Goal: Find specific page/section: Find specific page/section

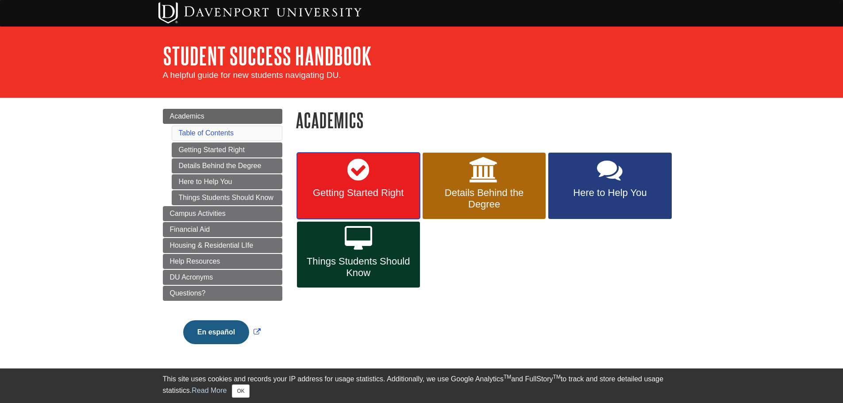
click at [342, 177] on link "Getting Started Right" at bounding box center [358, 186] width 123 height 66
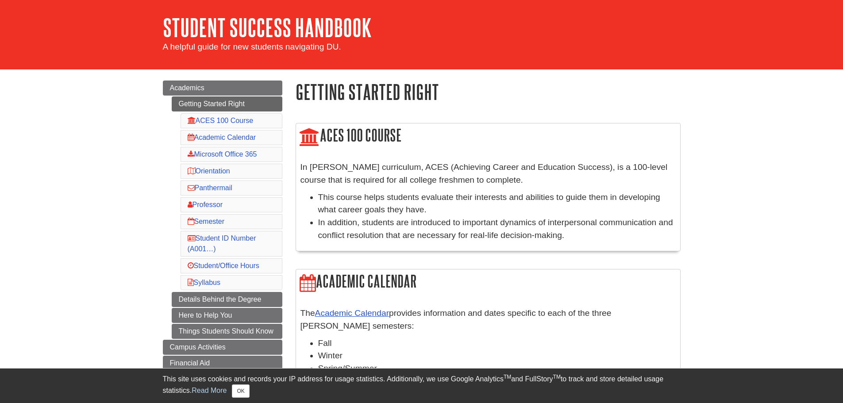
scroll to position [30, 0]
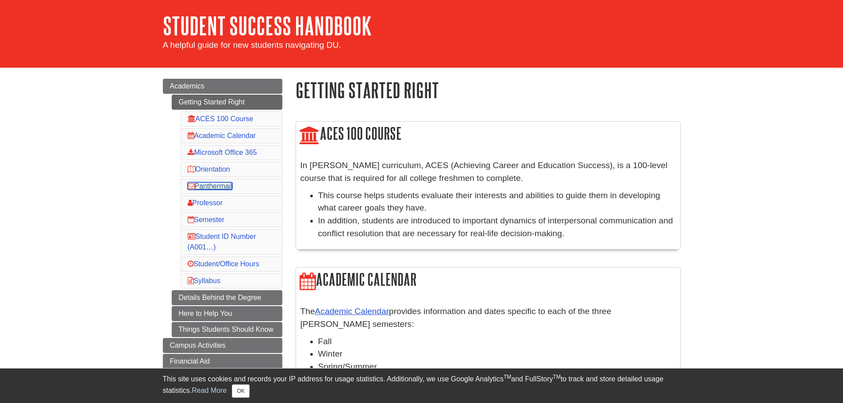
click at [213, 185] on link "Panthermail" at bounding box center [210, 186] width 45 height 8
